Goal: Task Accomplishment & Management: Manage account settings

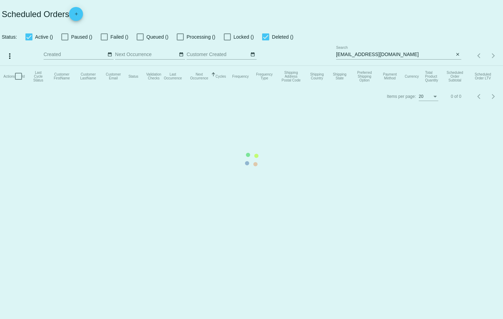
click at [455, 66] on mat-table "Actions Id Last Cycle Status Customer FirstName Customer LastName Customer Emai…" at bounding box center [251, 76] width 503 height 21
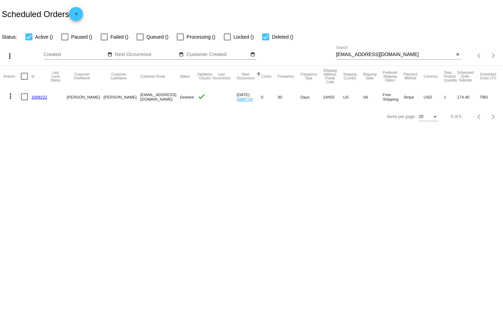
click at [458, 56] on mat-icon "close" at bounding box center [457, 55] width 5 height 6
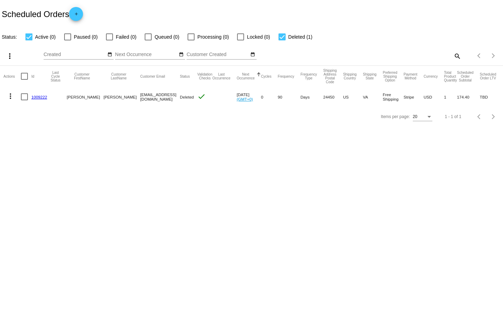
click at [458, 56] on mat-icon "search" at bounding box center [457, 56] width 8 height 11
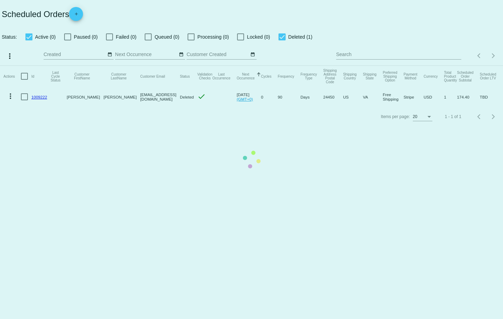
click at [424, 66] on mat-table "Actions Id Last Cycle Status Customer FirstName Customer LastName Customer Emai…" at bounding box center [251, 86] width 503 height 41
click at [399, 66] on mat-table "Actions Id Last Cycle Status Customer FirstName Customer LastName Customer Emai…" at bounding box center [251, 86] width 503 height 41
click at [375, 66] on mat-table "Actions Id Last Cycle Status Customer FirstName Customer LastName Customer Emai…" at bounding box center [251, 86] width 503 height 41
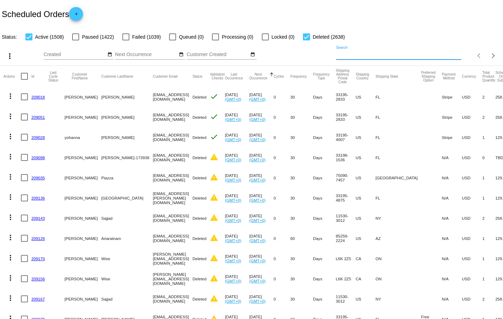
click at [344, 54] on input "Search" at bounding box center [398, 55] width 125 height 6
paste input "[EMAIL_ADDRESS][DOMAIN_NAME]"
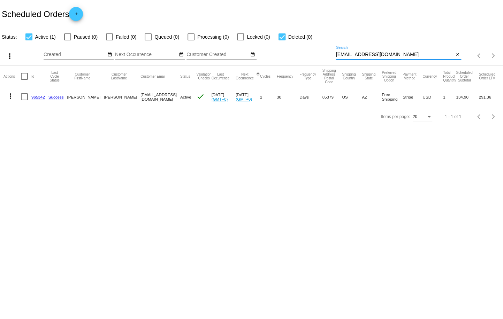
type input "[EMAIL_ADDRESS][DOMAIN_NAME]"
click at [25, 39] on mat-checkbox "Active (1)" at bounding box center [36, 37] width 39 height 8
click at [26, 39] on div at bounding box center [28, 36] width 7 height 7
click at [29, 40] on input "Active (1)" at bounding box center [29, 40] width 0 height 0
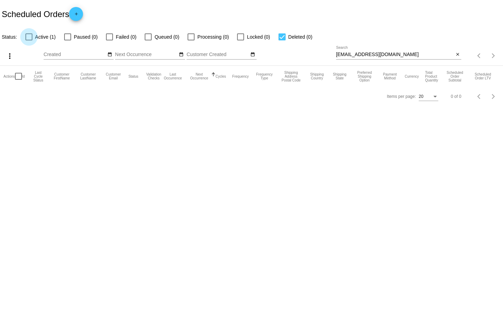
click at [29, 36] on div at bounding box center [28, 36] width 7 height 7
click at [29, 40] on input "Active (1)" at bounding box center [29, 40] width 0 height 0
checkbox input "true"
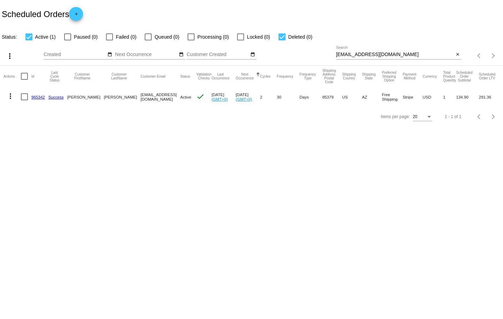
click at [10, 98] on mat-icon "more_vert" at bounding box center [10, 96] width 8 height 8
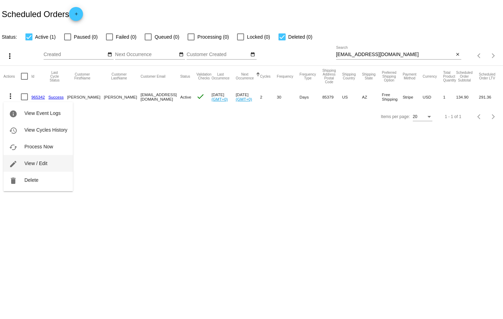
click at [58, 161] on button "edit View / Edit" at bounding box center [37, 163] width 69 height 17
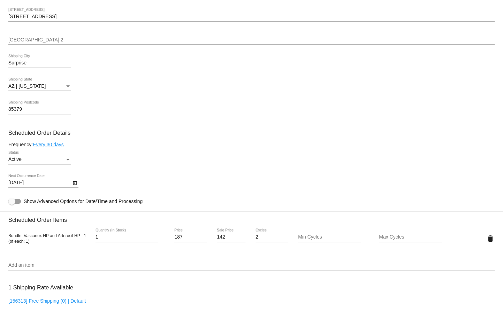
scroll to position [304, 0]
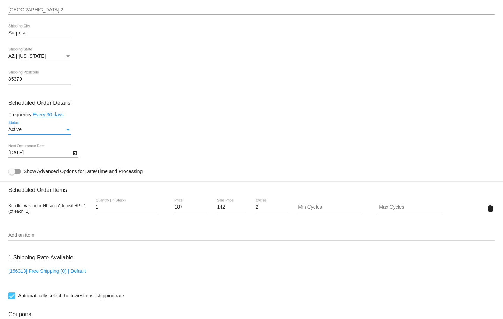
click at [66, 132] on div "Status" at bounding box center [68, 130] width 6 height 6
click at [131, 112] on div at bounding box center [251, 159] width 503 height 319
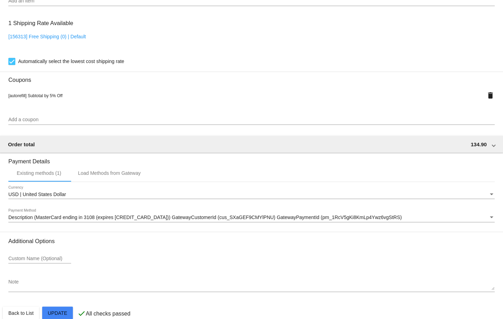
scroll to position [562, 0]
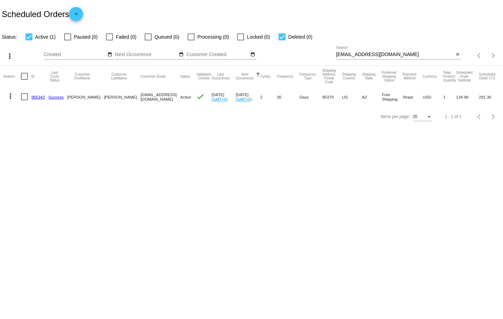
click at [10, 99] on mat-icon "more_vert" at bounding box center [10, 96] width 8 height 8
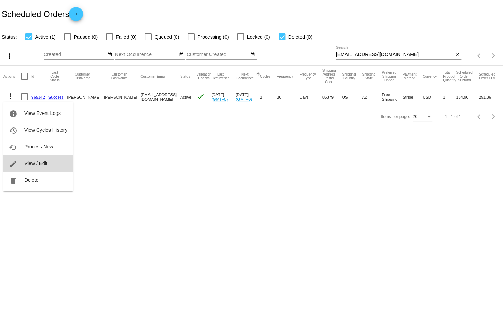
click at [40, 163] on span "View / Edit" at bounding box center [35, 164] width 23 height 6
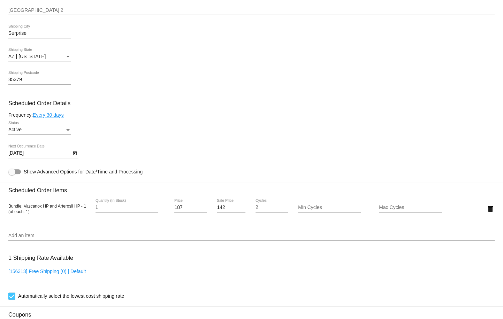
scroll to position [305, 0]
click at [62, 117] on link "Every 30 days" at bounding box center [48, 115] width 31 height 6
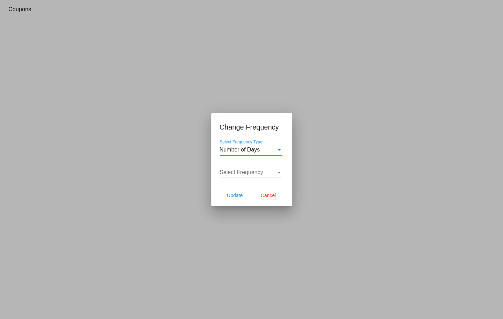
click at [279, 150] on div "Select Frequency Type" at bounding box center [278, 150] width 3 height 2
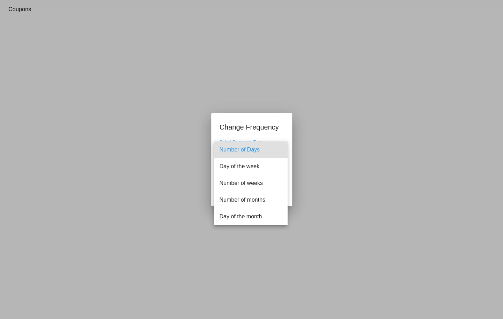
click at [289, 136] on div at bounding box center [251, 159] width 503 height 319
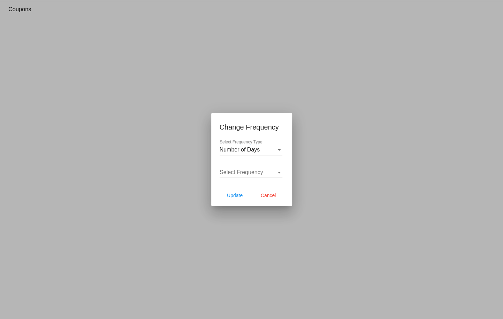
click at [276, 172] on div "Select Frequency" at bounding box center [279, 172] width 6 height 6
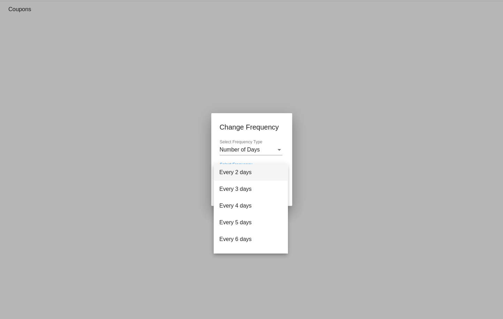
click at [278, 148] on div at bounding box center [251, 159] width 503 height 319
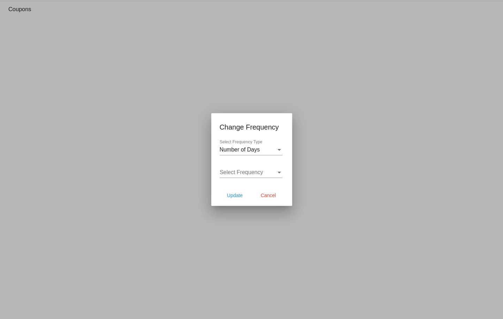
click at [275, 172] on div "Select Frequency" at bounding box center [248, 172] width 56 height 6
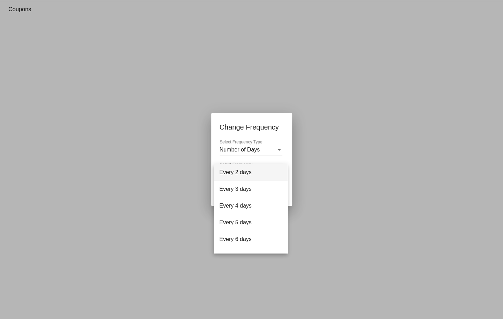
click at [278, 153] on div at bounding box center [251, 159] width 503 height 319
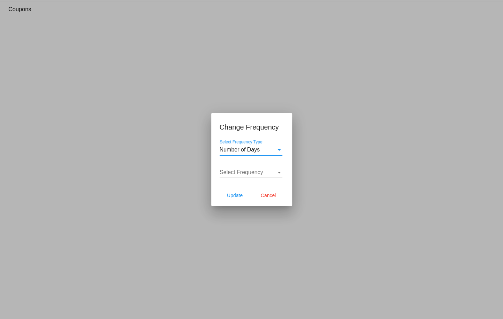
click at [278, 153] on div "Select Frequency Type" at bounding box center [279, 150] width 6 height 6
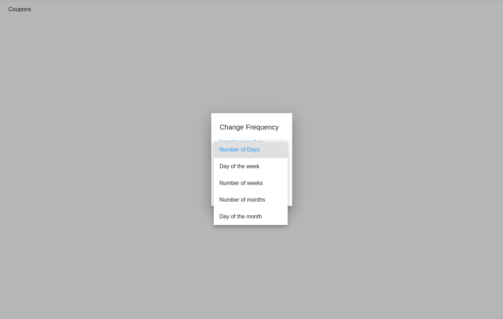
click at [292, 116] on div at bounding box center [251, 159] width 503 height 319
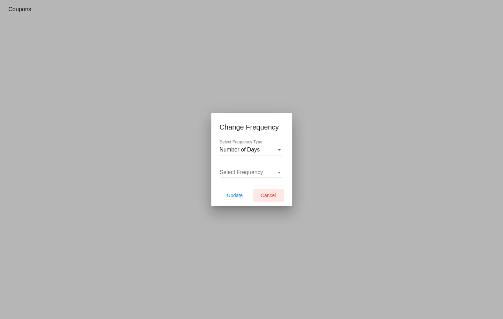
click at [271, 195] on span "Cancel" at bounding box center [268, 196] width 15 height 6
